Goal: Navigation & Orientation: Find specific page/section

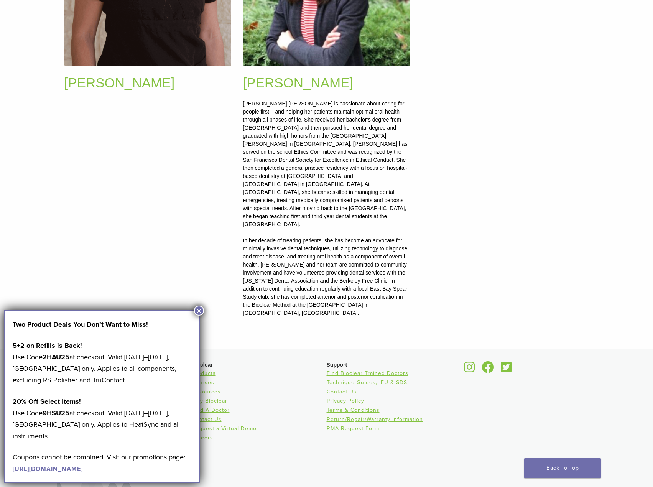
scroll to position [878, 0]
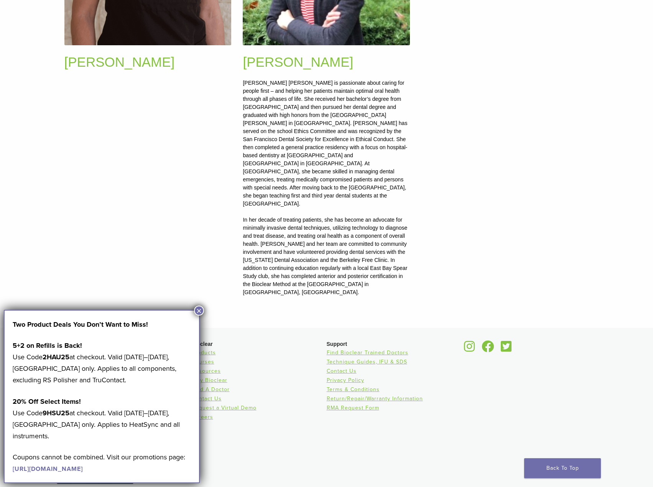
click at [200, 309] on button "×" at bounding box center [199, 310] width 10 height 10
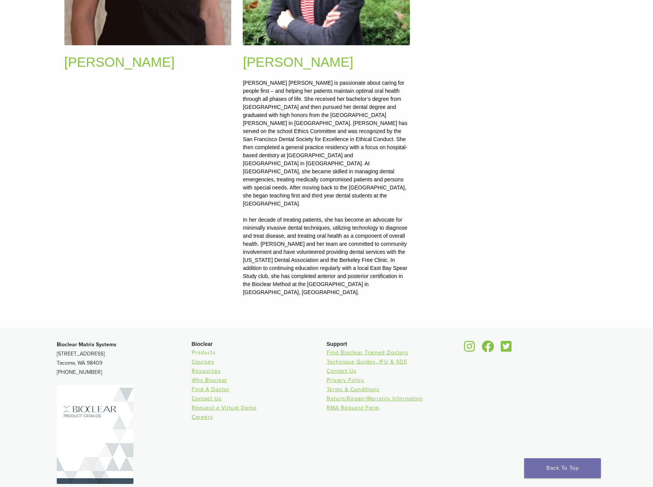
click at [200, 349] on link "Products" at bounding box center [204, 352] width 24 height 7
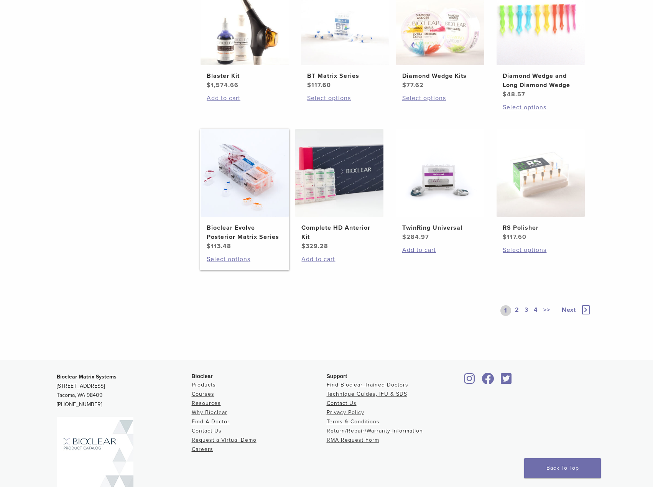
scroll to position [498, 0]
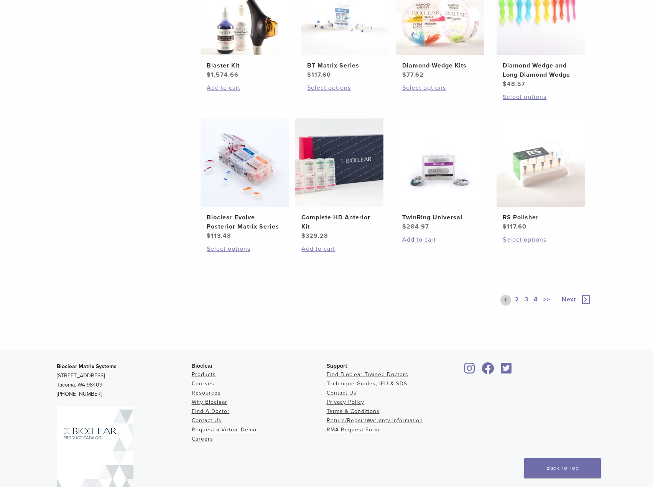
click at [588, 299] on icon at bounding box center [586, 299] width 8 height 9
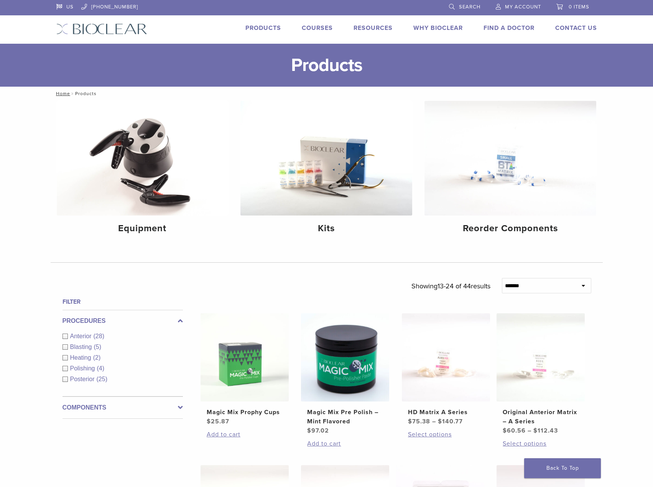
scroll to position [498, 0]
